Goal: Find specific page/section: Find specific page/section

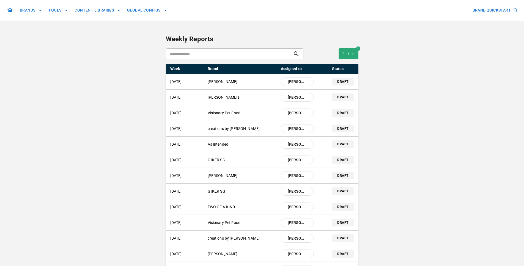
scroll to position [22, 0]
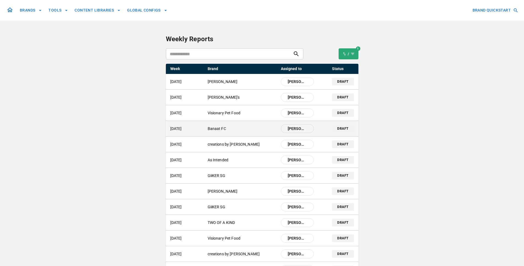
scroll to position [22, 0]
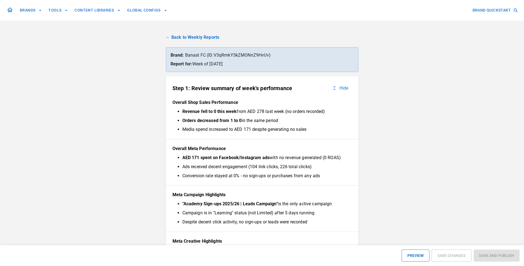
click at [245, 55] on p "Brand: Banaat FC (ID: V3qRmkY5kZMONnZ9HvUv )" at bounding box center [262, 55] width 183 height 7
copy p "V3qRmkY5kZMONnZ9HvUv"
